Goal: Task Accomplishment & Management: Use online tool/utility

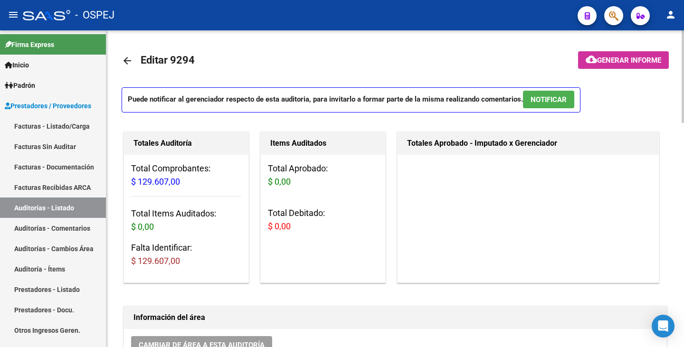
scroll to position [570, 0]
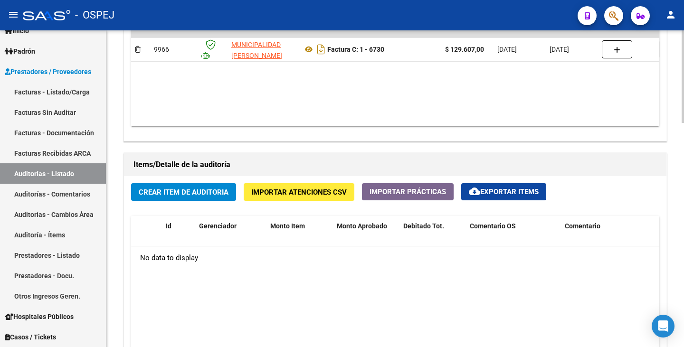
click at [263, 193] on span "Importar Atenciones CSV" at bounding box center [298, 192] width 95 height 9
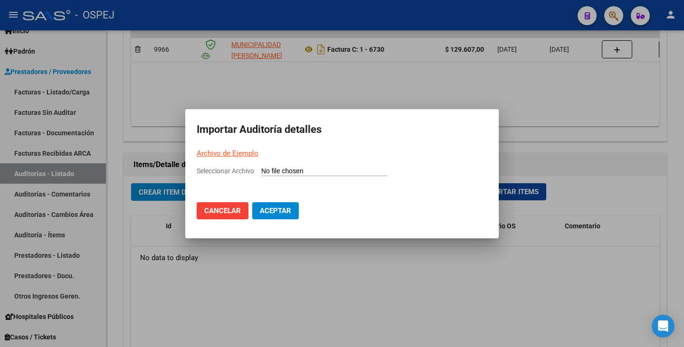
click at [228, 153] on link "Archivo de Ejemplo" at bounding box center [228, 153] width 62 height 9
click at [533, 115] on div at bounding box center [342, 173] width 684 height 347
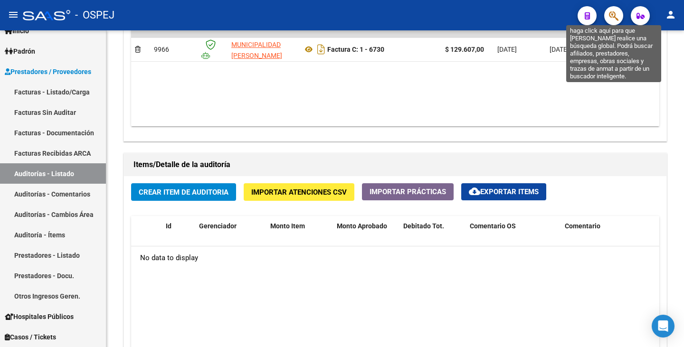
click at [612, 20] on icon "button" at bounding box center [613, 15] width 9 height 11
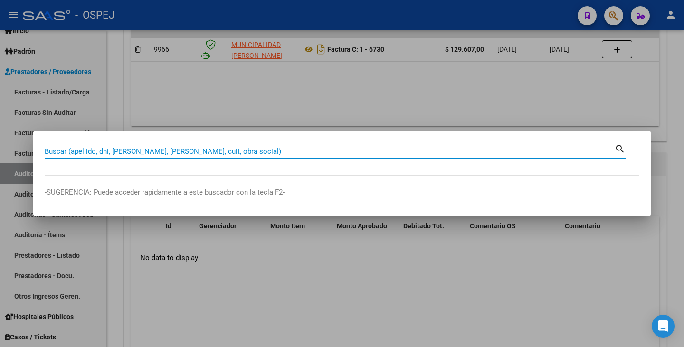
paste input "26453405"
type input "26453405"
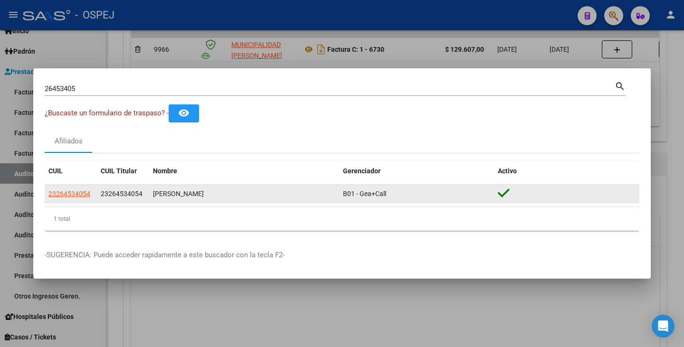
drag, startPoint x: 154, startPoint y: 193, endPoint x: 170, endPoint y: 189, distance: 16.1
click at [170, 189] on div "[PERSON_NAME]" at bounding box center [244, 193] width 182 height 11
copy div "[PERSON_NAME]"
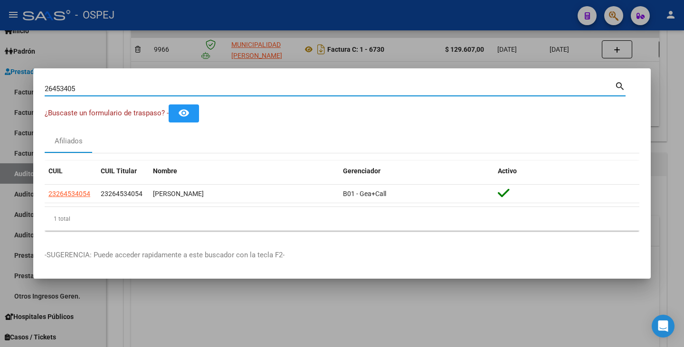
drag, startPoint x: 103, startPoint y: 90, endPoint x: 0, endPoint y: 80, distance: 103.1
click at [0, 80] on div "26453405 Buscar (apellido, dni, cuil, nro traspaso, cuit, obra social) search ¿…" at bounding box center [342, 173] width 684 height 347
paste input "113524756"
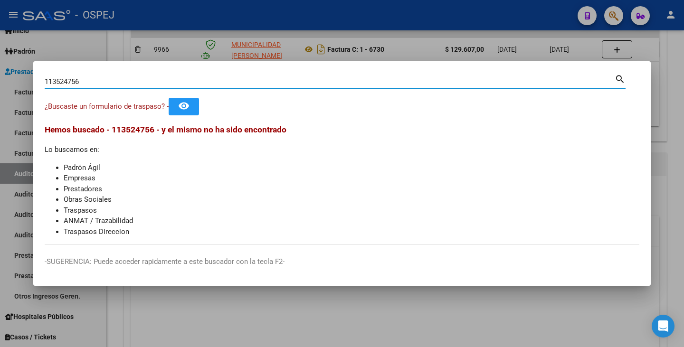
click at [49, 81] on input "113524756" at bounding box center [330, 81] width 570 height 9
type input "13524756"
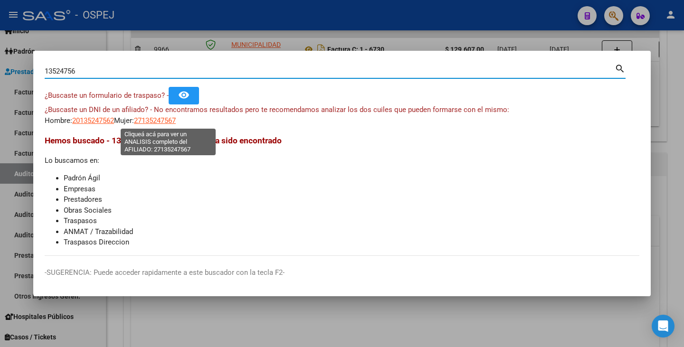
click at [163, 118] on span "27135247567" at bounding box center [155, 120] width 42 height 9
type textarea "27135247567"
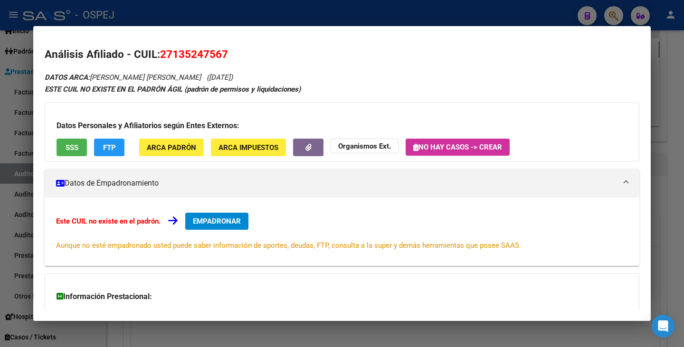
click at [0, 111] on div at bounding box center [342, 173] width 684 height 347
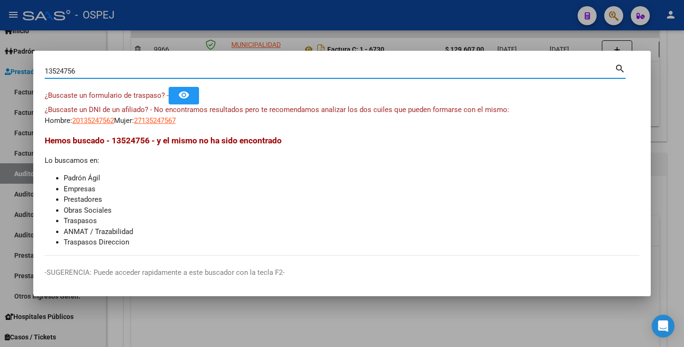
click at [45, 71] on input "13524756" at bounding box center [330, 71] width 570 height 9
click at [104, 72] on input "113524756" at bounding box center [330, 71] width 570 height 9
type input "11352475"
